Goal: Check status: Check status

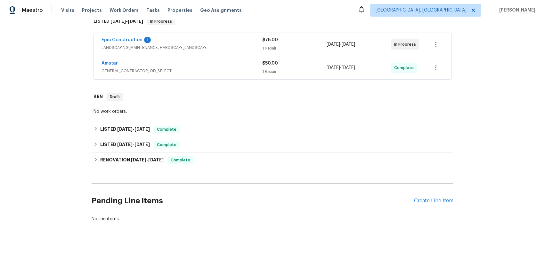
scroll to position [58, 0]
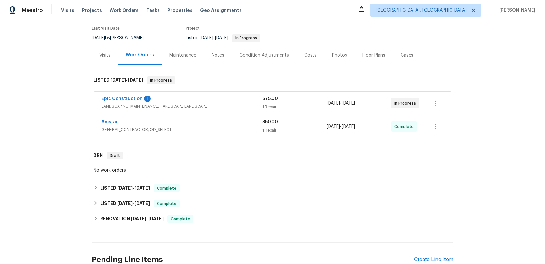
click at [155, 103] on span "LANDSCAPING_MAINTENANCE, HARDSCAPE_LANDSCAPE" at bounding box center [181, 106] width 161 height 6
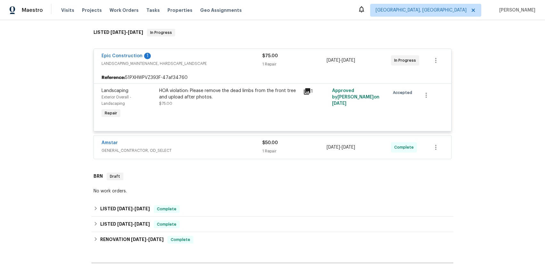
scroll to position [179, 0]
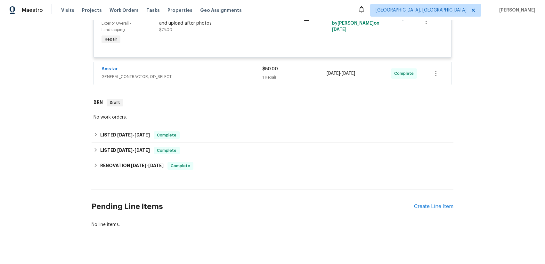
drag, startPoint x: 154, startPoint y: 69, endPoint x: 156, endPoint y: 75, distance: 5.6
click at [154, 74] on span "GENERAL_CONTRACTOR, OD_SELECT" at bounding box center [181, 77] width 161 height 6
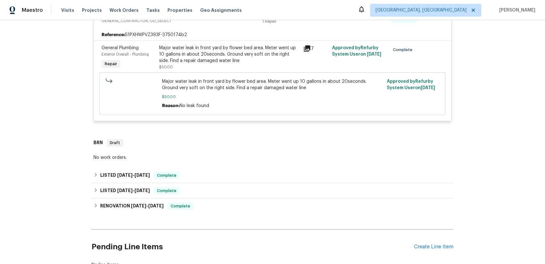
scroll to position [236, 0]
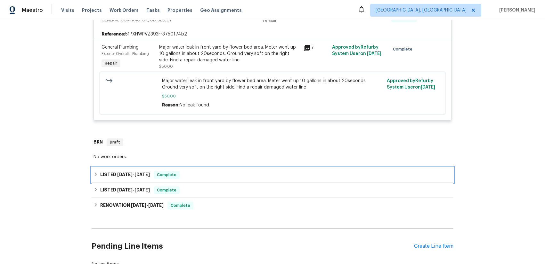
click at [141, 173] on span "[DATE]" at bounding box center [141, 175] width 15 height 4
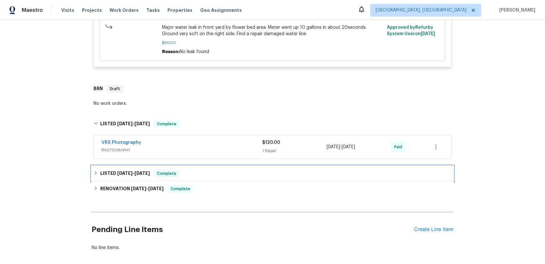
click at [138, 171] on span "[DATE]" at bounding box center [141, 173] width 15 height 4
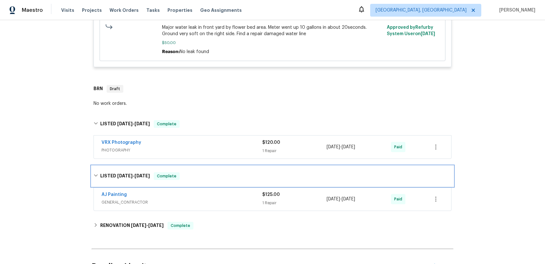
scroll to position [345, 0]
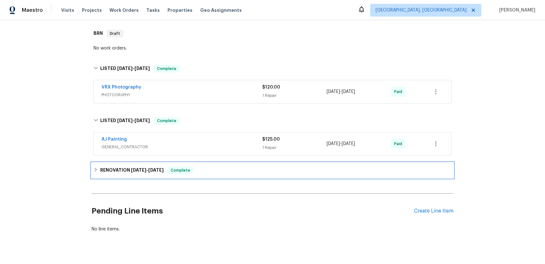
click at [139, 168] on span "[DATE]" at bounding box center [138, 170] width 15 height 4
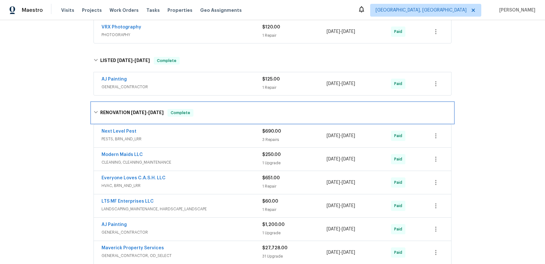
scroll to position [461, 0]
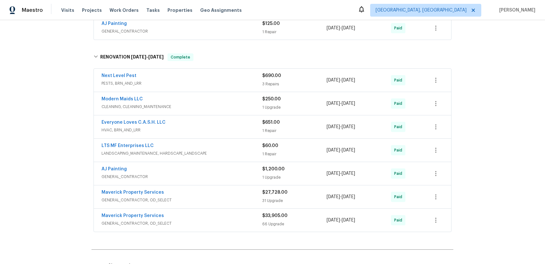
click at [141, 197] on span "GENERAL_CONTRACTOR, OD_SELECT" at bounding box center [181, 200] width 161 height 6
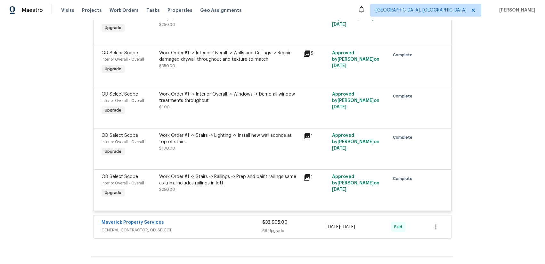
scroll to position [1798, 0]
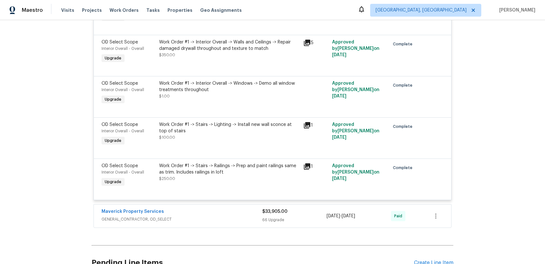
click at [155, 216] on span "GENERAL_CONTRACTOR, OD_SELECT" at bounding box center [181, 219] width 161 height 6
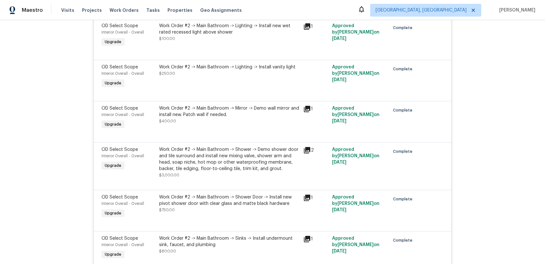
scroll to position [4258, 0]
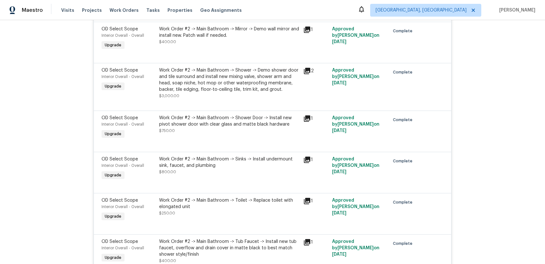
click at [305, 68] on icon at bounding box center [307, 71] width 6 height 6
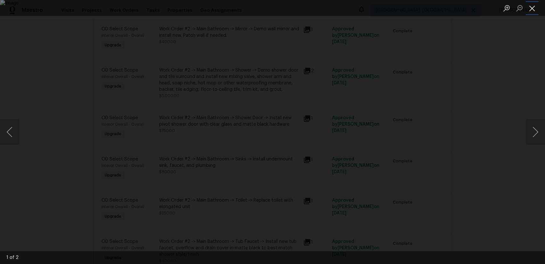
click at [531, 10] on button "Close lightbox" at bounding box center [532, 8] width 13 height 11
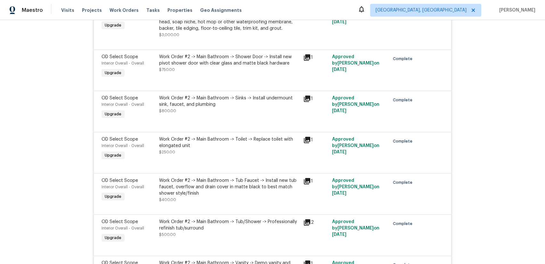
scroll to position [4328, 0]
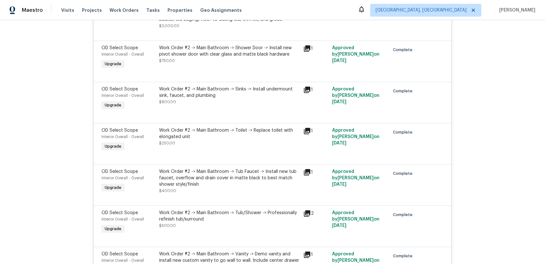
click at [306, 169] on icon at bounding box center [307, 173] width 8 height 8
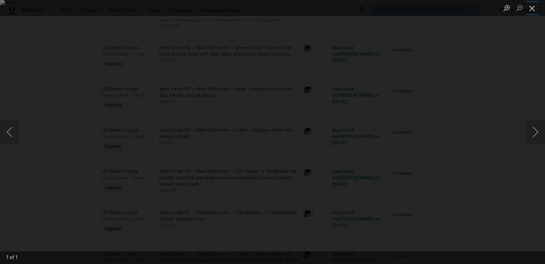
click at [533, 9] on button "Close lightbox" at bounding box center [532, 8] width 13 height 11
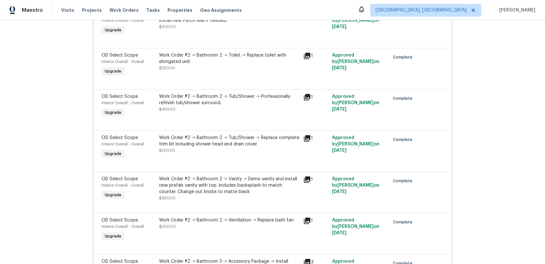
scroll to position [2278, 0]
